Goal: Task Accomplishment & Management: Complete application form

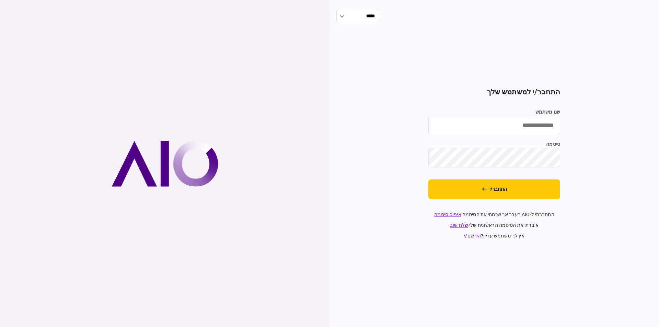
click at [500, 132] on input "שם משתמש" at bounding box center [495, 126] width 132 height 20
click at [497, 124] on input "שם משתמש" at bounding box center [495, 126] width 132 height 20
type input "*********"
click at [429, 180] on button "התחבר/י" at bounding box center [495, 190] width 132 height 20
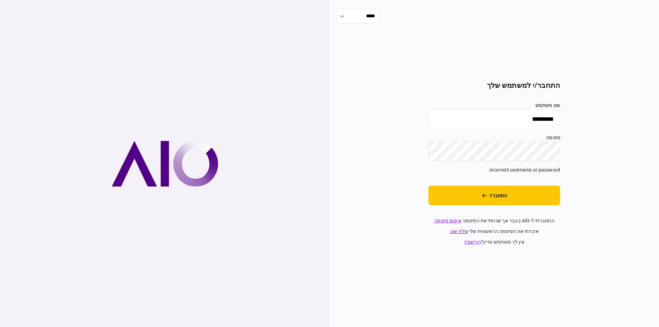
click at [600, 143] on div "***** התחבר/י למשתמש שלך שם משתמש ********* סיסמה Incorrect username or passwor…" at bounding box center [495, 163] width 330 height 327
click at [429, 186] on button "התחבר/י" at bounding box center [495, 196] width 132 height 20
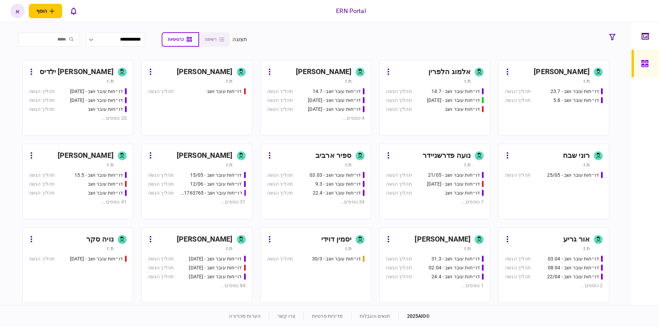
click at [219, 245] on div "ת.ז" at bounding box center [190, 248] width 85 height 7
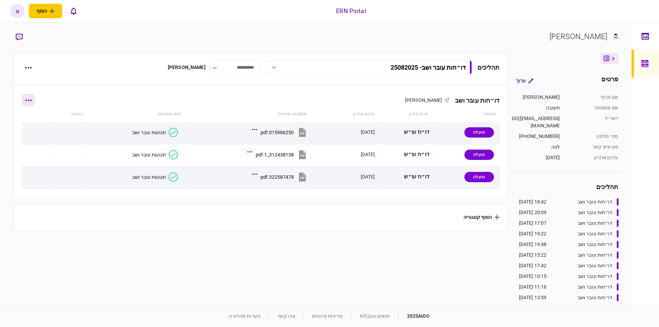
click at [32, 99] on button "button" at bounding box center [28, 100] width 12 height 12
click at [41, 70] on div at bounding box center [329, 163] width 659 height 327
drag, startPoint x: 32, startPoint y: 71, endPoint x: 29, endPoint y: 68, distance: 3.9
click at [31, 69] on div "תכולת רשימה הוסף מסמך שלח בקשה מחדש הורד מסמכים שלח הודעה הסר" at bounding box center [329, 163] width 659 height 327
click at [26, 69] on button "button" at bounding box center [28, 67] width 12 height 12
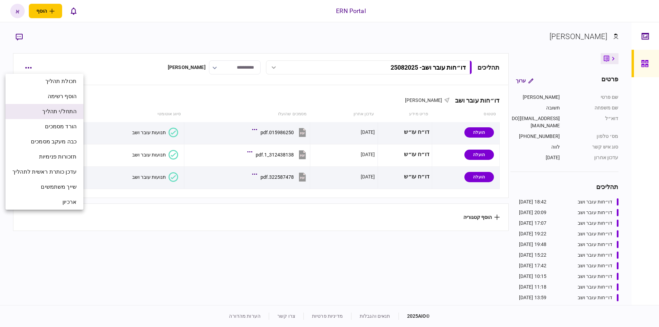
click at [63, 108] on li "התחל/י תהליך" at bounding box center [44, 111] width 78 height 15
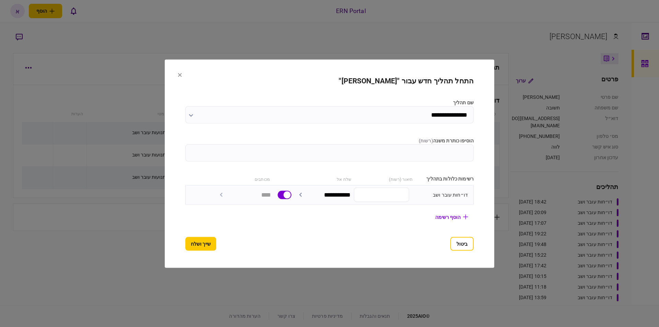
click at [389, 152] on input "הוסיפו כותרת משנה ( רשות )" at bounding box center [329, 152] width 289 height 17
type input "********"
click at [185, 246] on button "שייך ושלח" at bounding box center [200, 244] width 31 height 14
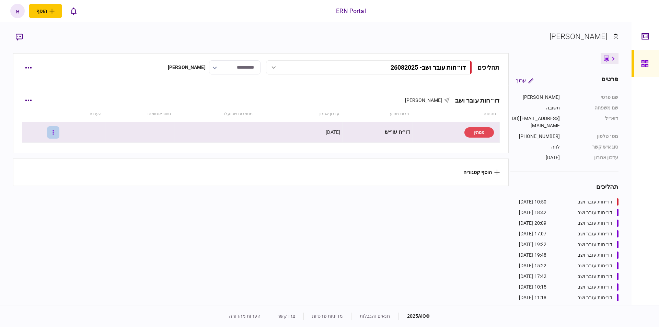
click at [56, 131] on button "button" at bounding box center [53, 132] width 12 height 12
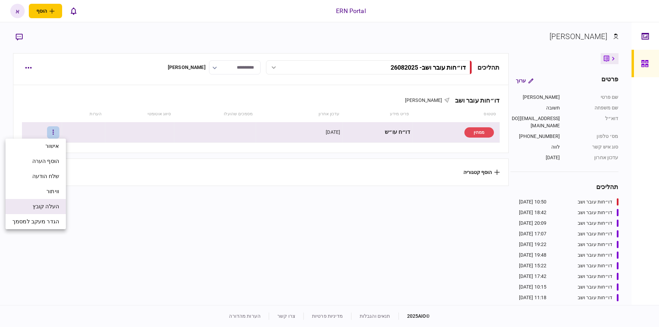
click at [41, 208] on span "העלה קובץ" at bounding box center [46, 207] width 26 height 8
